Goal: Task Accomplishment & Management: Complete application form

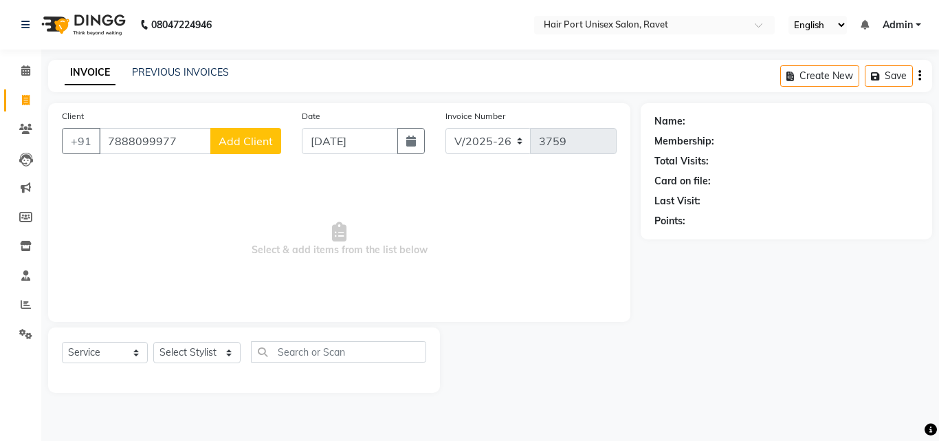
select select "7015"
select select "service"
click at [184, 144] on input "7888099977" at bounding box center [155, 141] width 112 height 26
type input "7"
click at [175, 141] on input "8421550182" at bounding box center [155, 141] width 112 height 26
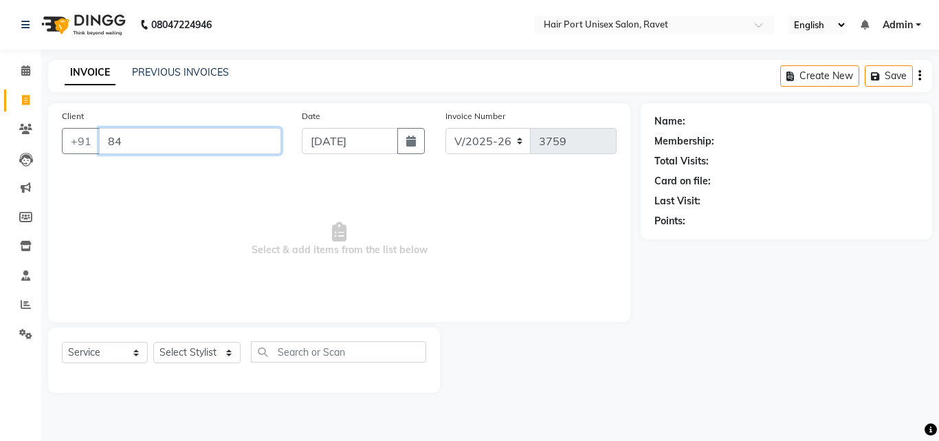
type input "8"
click at [588, 411] on main "INVOICE PREVIOUS INVOICES Create New Save Client +91 Date [DATE] Invoice Number…" at bounding box center [490, 236] width 898 height 353
click at [17, 303] on span at bounding box center [26, 305] width 24 height 16
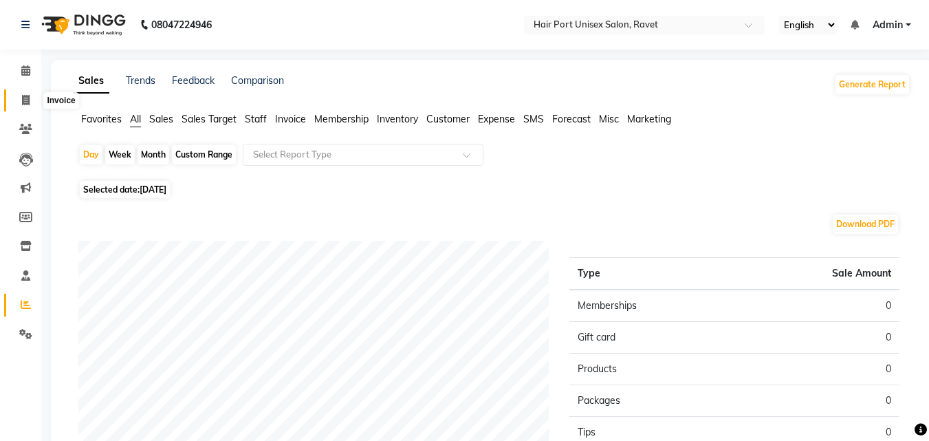
click at [22, 96] on icon at bounding box center [26, 100] width 8 height 10
select select "service"
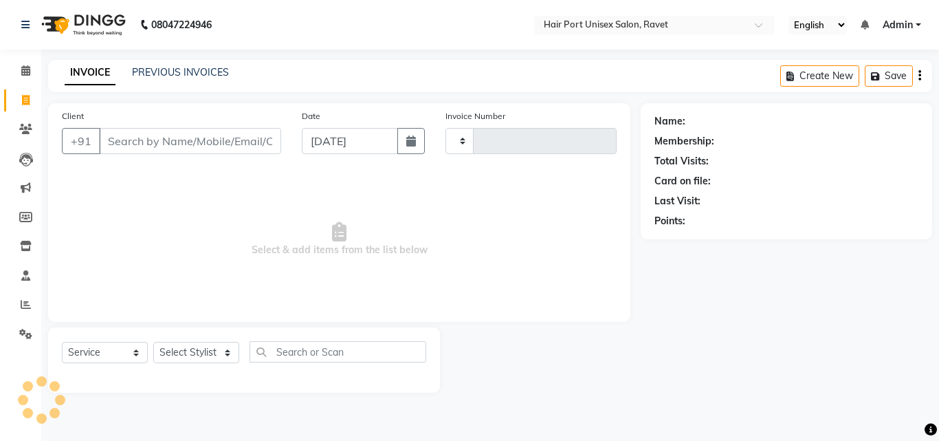
type input "3759"
select select "7015"
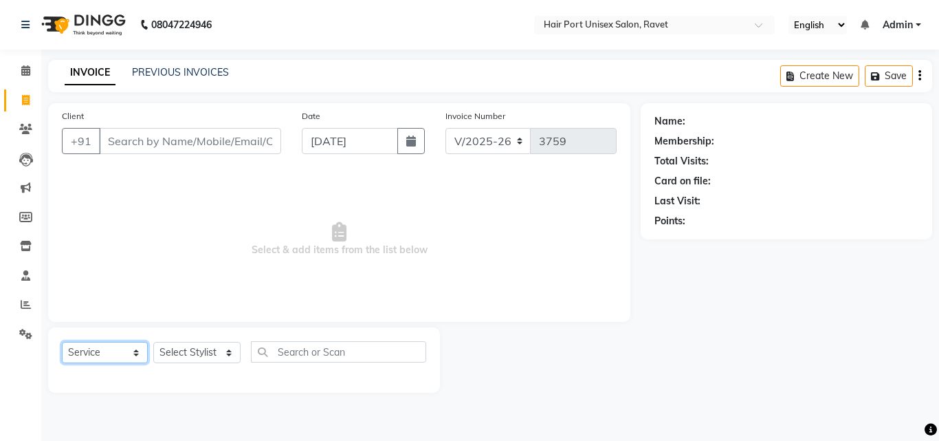
click at [100, 357] on select "Select Service Product Membership Package Voucher Prepaid Gift Card" at bounding box center [105, 352] width 86 height 21
click at [62, 342] on select "Select Service Product Membership Package Voucher Prepaid Gift Card" at bounding box center [105, 352] width 86 height 21
click at [111, 355] on select "Select Service Product Membership Package Voucher Prepaid Gift Card" at bounding box center [105, 352] width 86 height 21
click at [62, 342] on select "Select Service Product Membership Package Voucher Prepaid Gift Card" at bounding box center [105, 352] width 86 height 21
click at [113, 349] on select "Select Service Product Membership Package Voucher Prepaid Gift Card" at bounding box center [105, 352] width 86 height 21
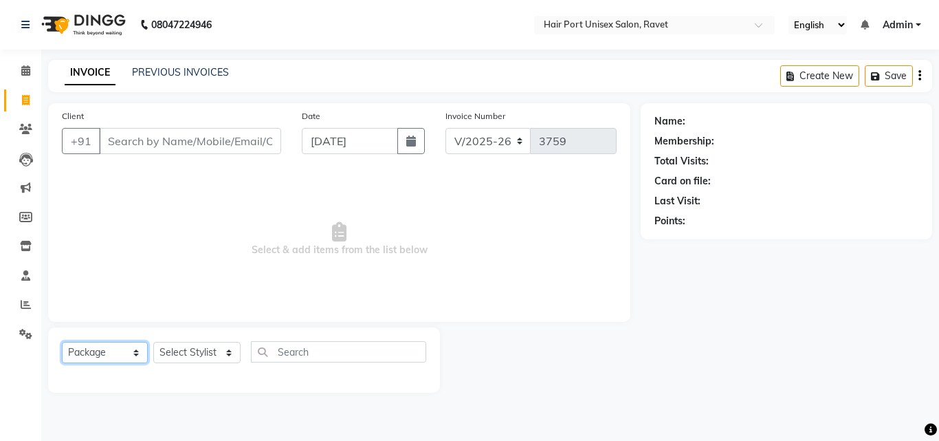
select select "product"
click at [62, 342] on select "Select Service Product Membership Package Voucher Prepaid Gift Card" at bounding box center [105, 352] width 86 height 21
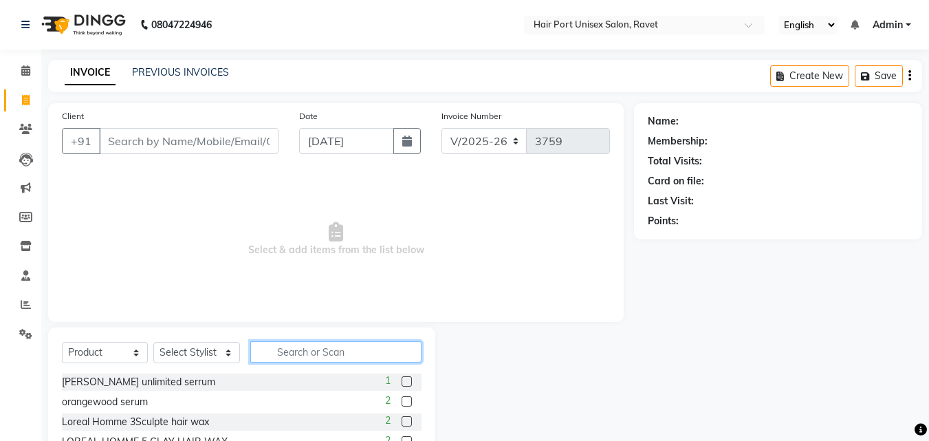
click at [337, 348] on input "text" at bounding box center [335, 351] width 171 height 21
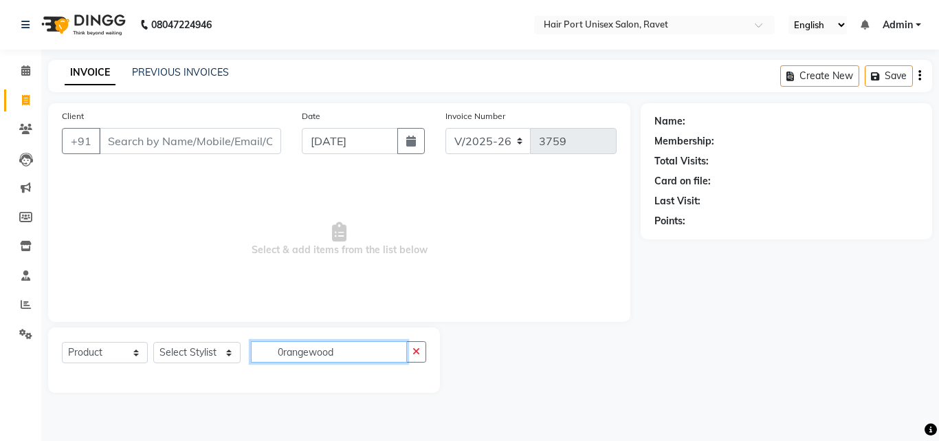
click at [347, 360] on input "0rangewood" at bounding box center [329, 351] width 156 height 21
click at [355, 389] on div "Select Service Product Membership Package Voucher Prepaid Gift Card Select Styl…" at bounding box center [244, 359] width 392 height 65
click at [360, 350] on input "0rangewood" at bounding box center [329, 351] width 156 height 21
click at [216, 347] on select "Select Stylist [PERSON_NAME] [PERSON_NAME] [PERSON_NAME] [PERSON_NAME] [PERSON_…" at bounding box center [196, 352] width 87 height 21
click at [341, 355] on input "0rangewood" at bounding box center [329, 351] width 156 height 21
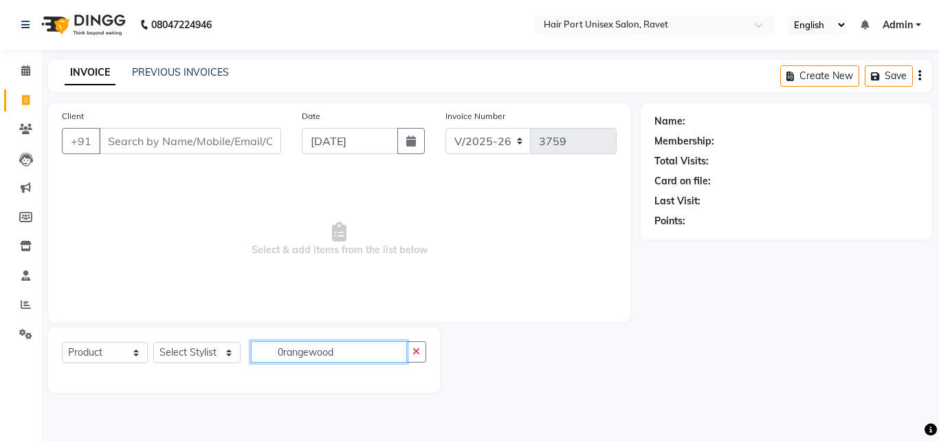
click at [341, 355] on input "0rangewood" at bounding box center [329, 351] width 156 height 21
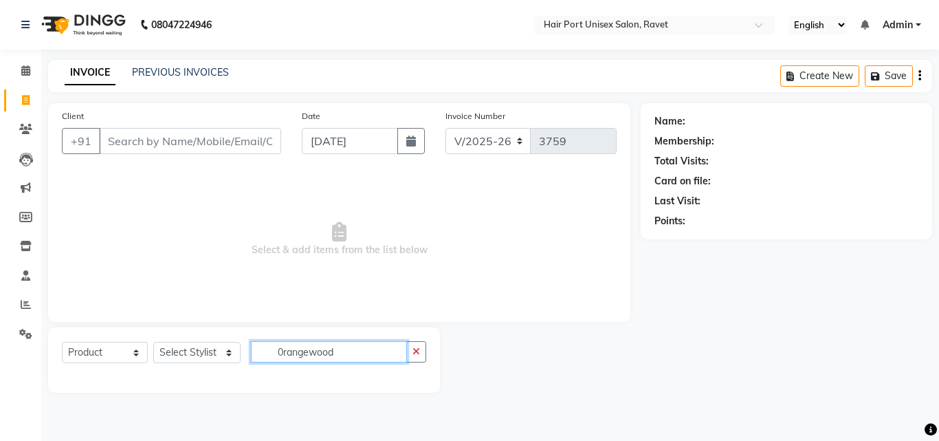
click at [342, 355] on input "0rangewood" at bounding box center [329, 351] width 156 height 21
type input "0"
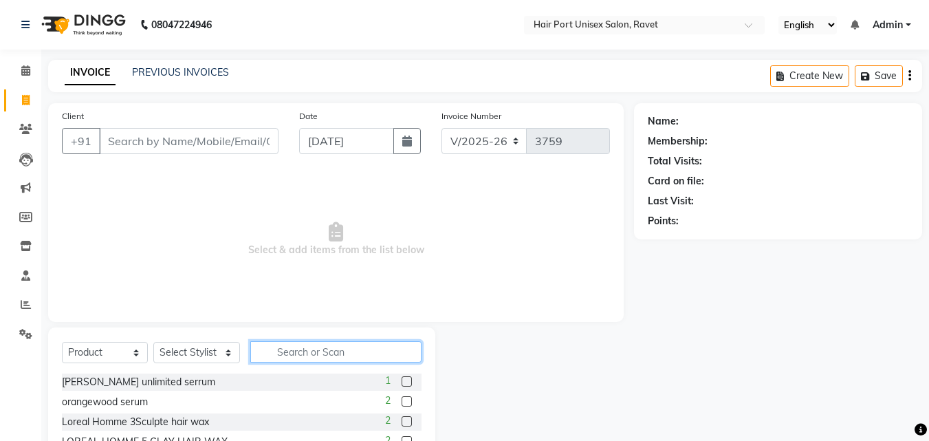
click at [346, 353] on input "text" at bounding box center [335, 351] width 171 height 21
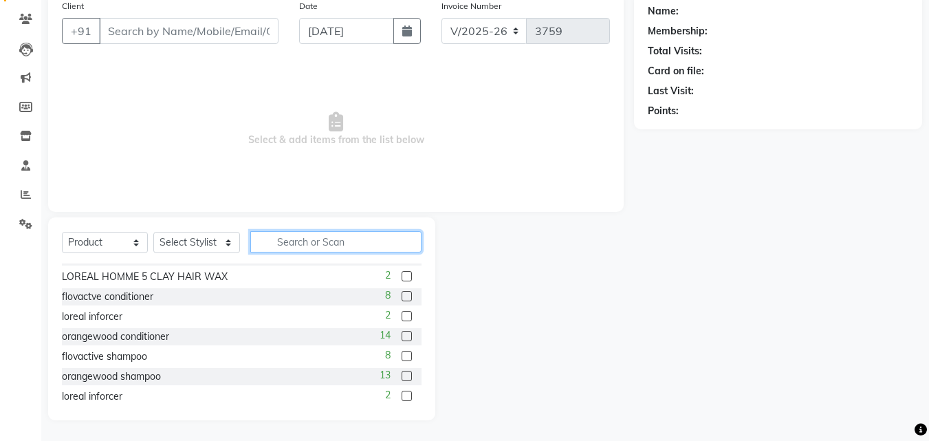
scroll to position [54, 0]
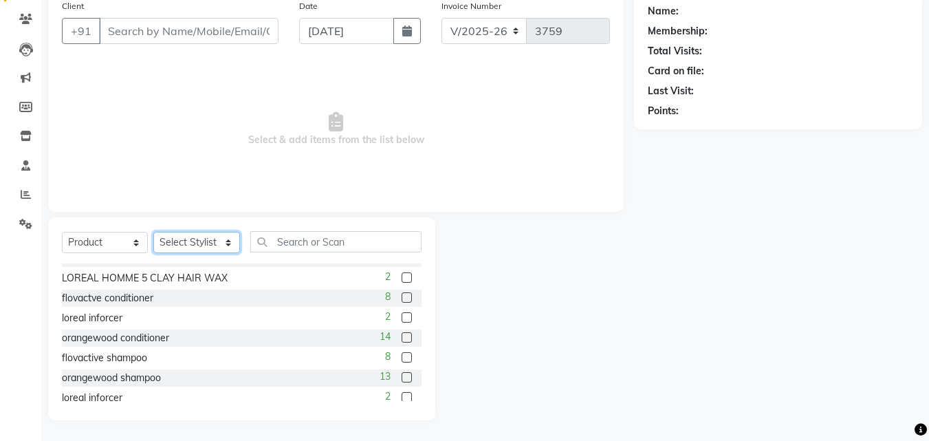
click at [198, 240] on select "Select Stylist [PERSON_NAME] [PERSON_NAME] [PERSON_NAME] [PERSON_NAME] [PERSON_…" at bounding box center [196, 242] width 87 height 21
select select "58690"
click at [153, 232] on select "Select Stylist [PERSON_NAME] [PERSON_NAME] [PERSON_NAME] [PERSON_NAME] [PERSON_…" at bounding box center [196, 242] width 87 height 21
click at [402, 377] on label at bounding box center [407, 377] width 10 height 10
click at [402, 377] on input "checkbox" at bounding box center [406, 377] width 9 height 9
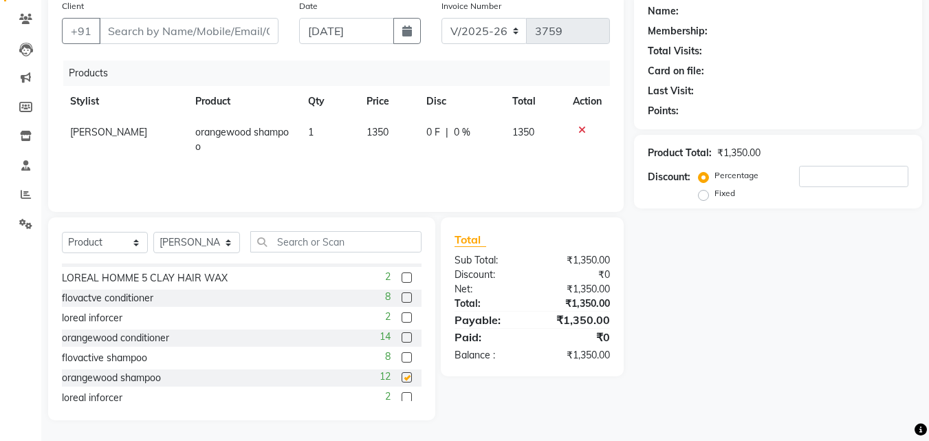
checkbox input "false"
click at [402, 339] on label at bounding box center [407, 337] width 10 height 10
click at [402, 339] on input "checkbox" at bounding box center [406, 338] width 9 height 9
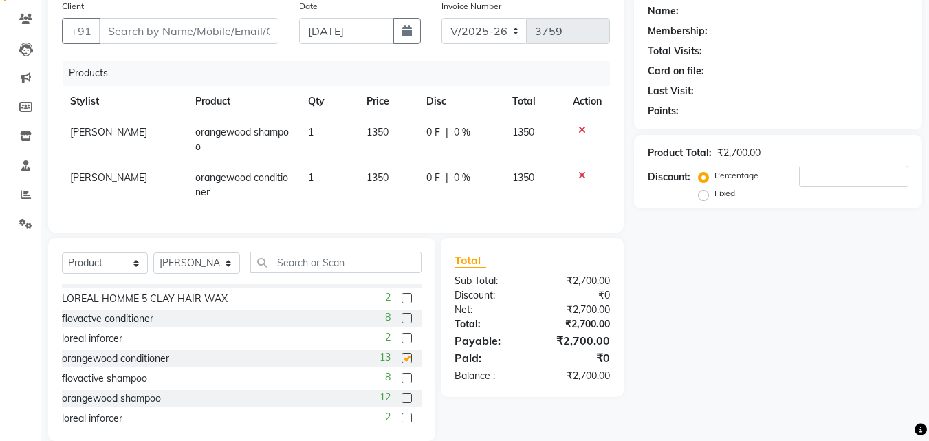
checkbox input "false"
click at [208, 30] on input "Client" at bounding box center [188, 31] width 179 height 26
type input "9"
type input "0"
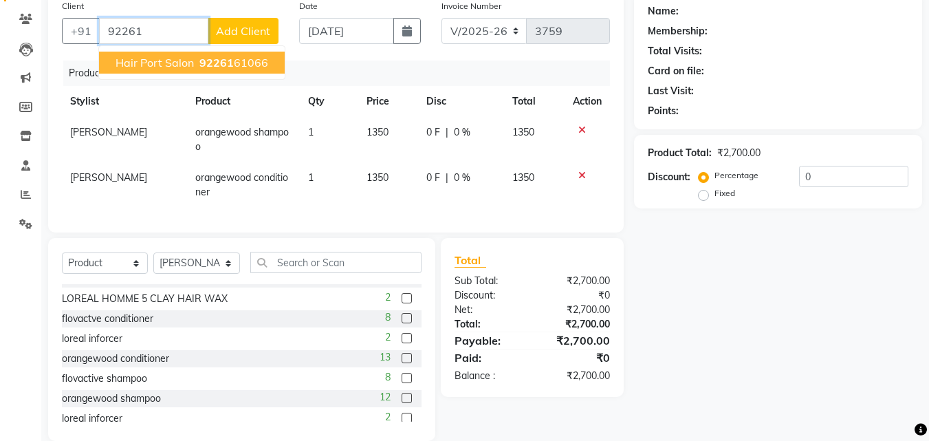
click at [160, 63] on span "Hair port salon" at bounding box center [155, 63] width 78 height 14
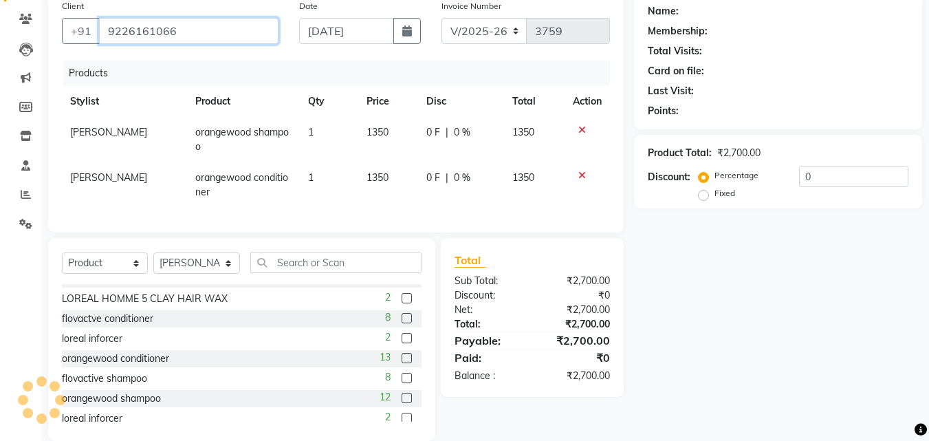
type input "9226161066"
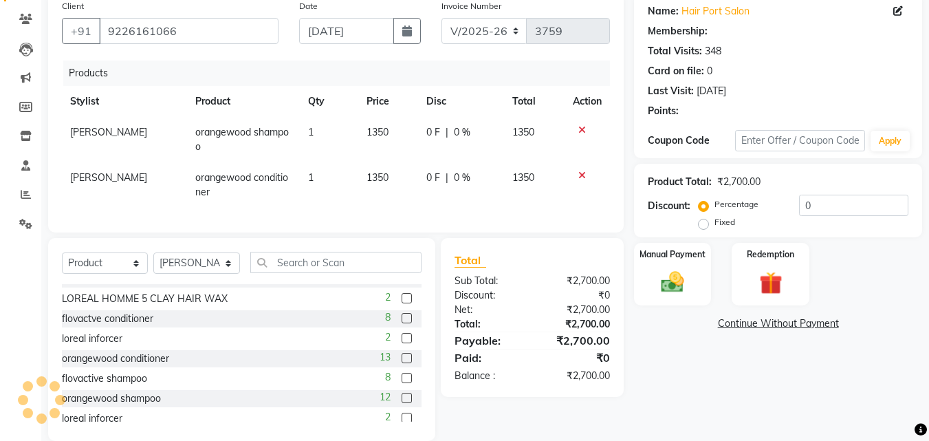
select select "1: Object"
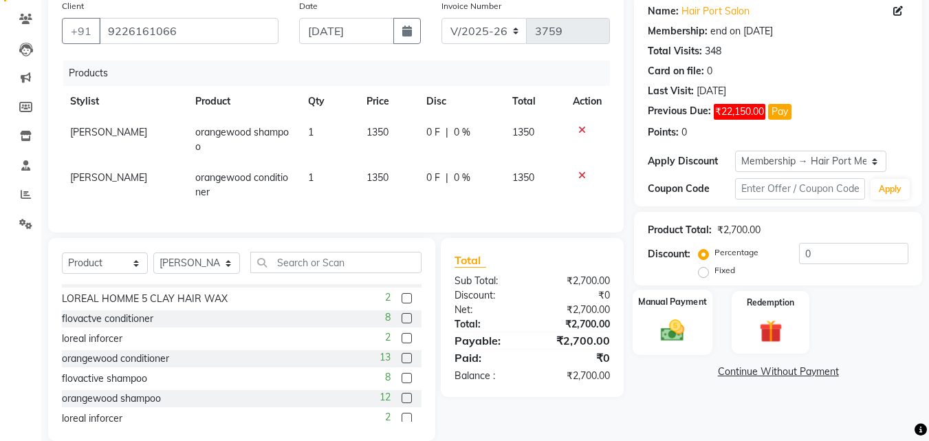
click at [667, 338] on img at bounding box center [672, 330] width 39 height 28
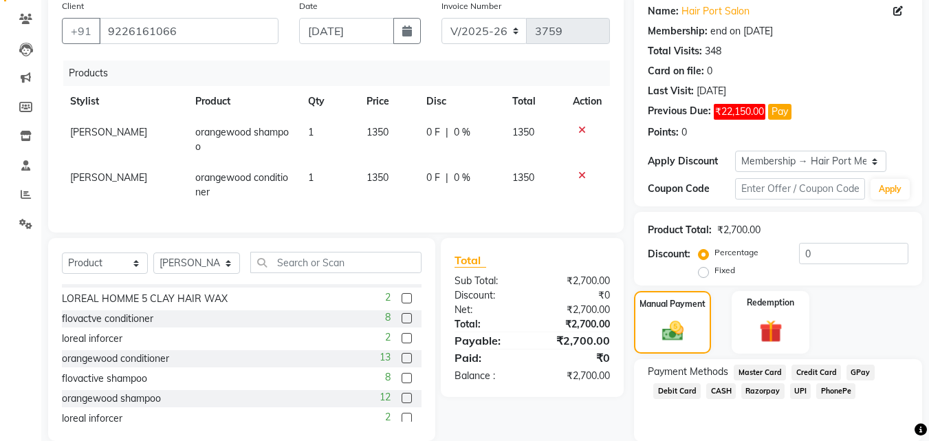
click at [798, 388] on span "UPI" at bounding box center [800, 391] width 21 height 16
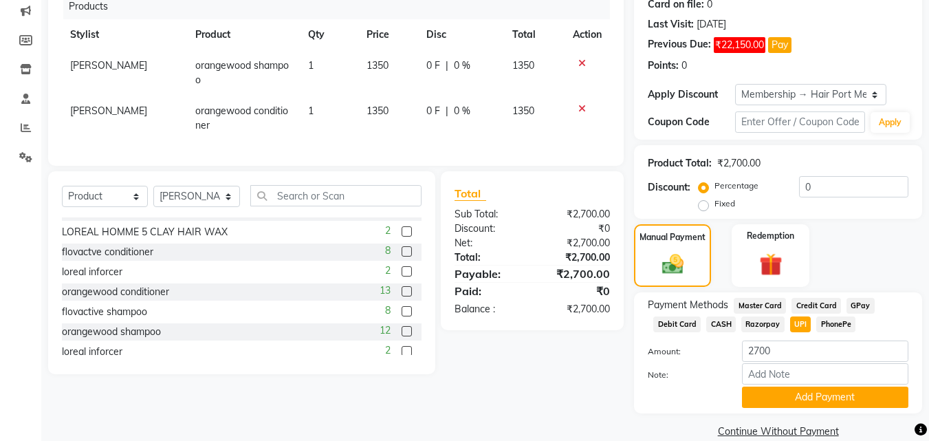
scroll to position [198, 0]
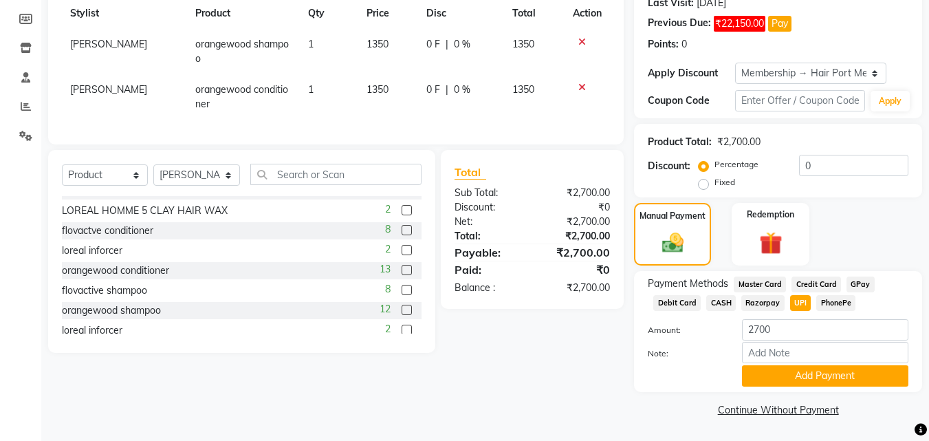
click at [798, 388] on div "Payment Methods Master Card Credit Card GPay Debit Card CASH Razorpay UPI Phone…" at bounding box center [778, 331] width 288 height 121
click at [798, 376] on button "Add Payment" at bounding box center [825, 375] width 166 height 21
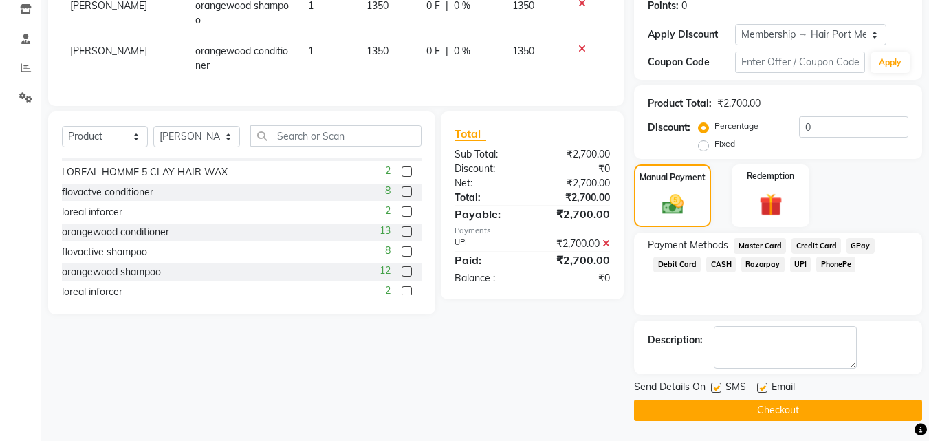
scroll to position [237, 0]
click at [784, 413] on button "Checkout" at bounding box center [778, 409] width 288 height 21
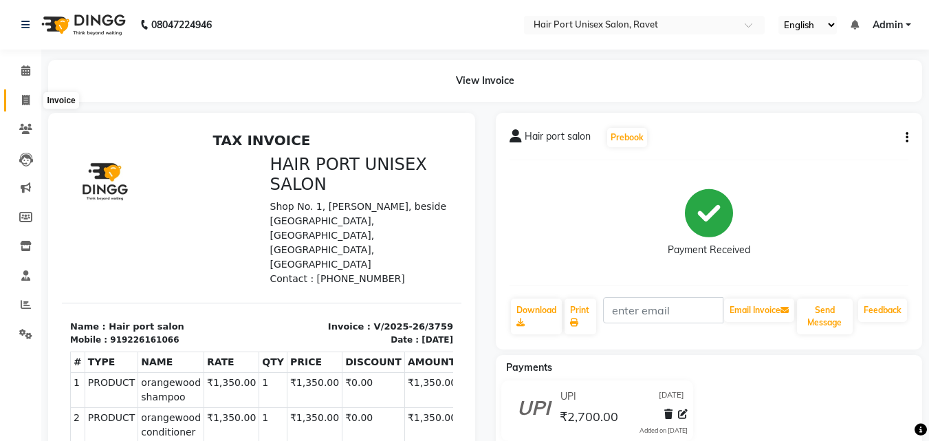
click at [26, 102] on icon at bounding box center [26, 100] width 8 height 10
select select "service"
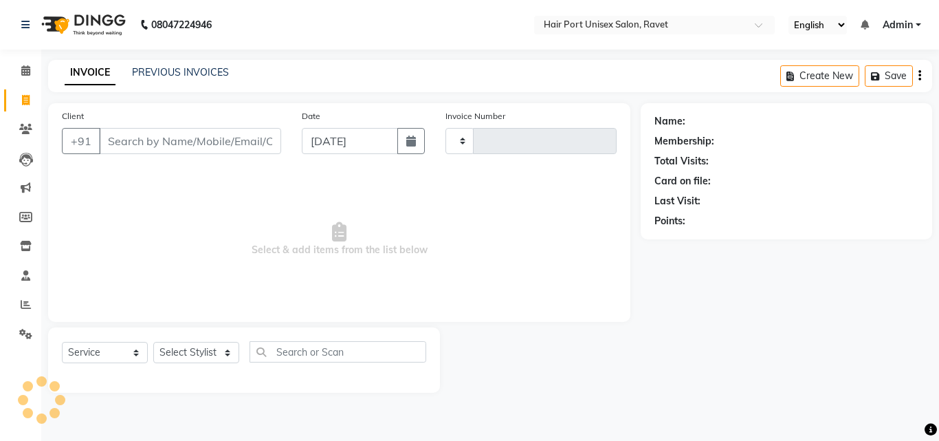
type input "3760"
select select "7015"
click at [134, 140] on input "Client" at bounding box center [190, 141] width 182 height 26
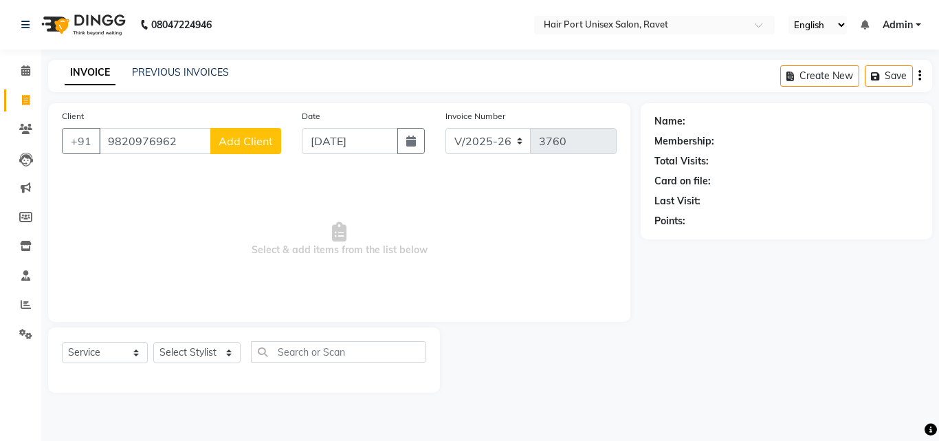
type input "9820976962"
